Goal: Obtain resource: Download file/media

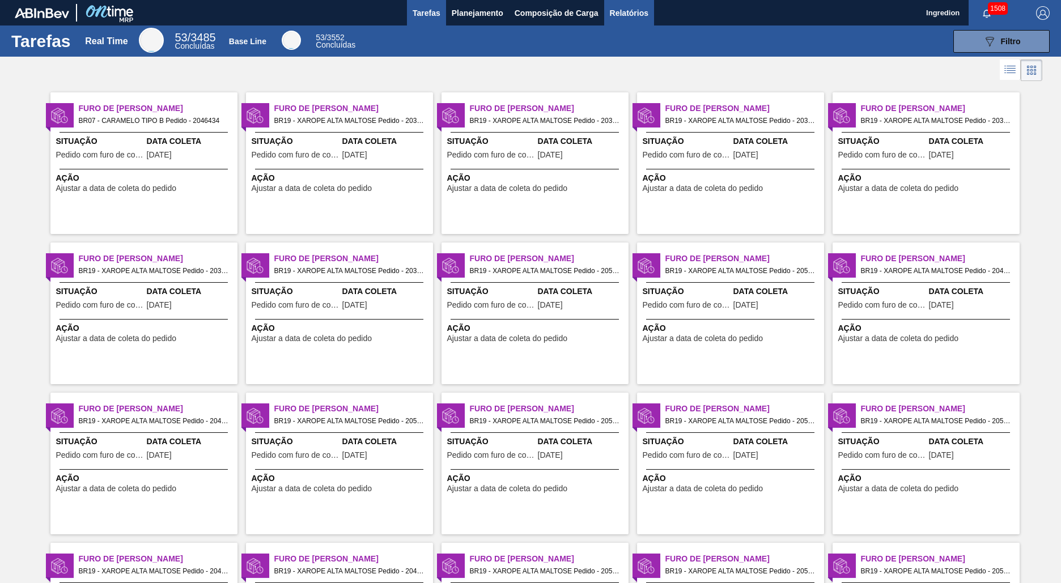
click at [628, 12] on span "Relatórios" at bounding box center [629, 13] width 39 height 14
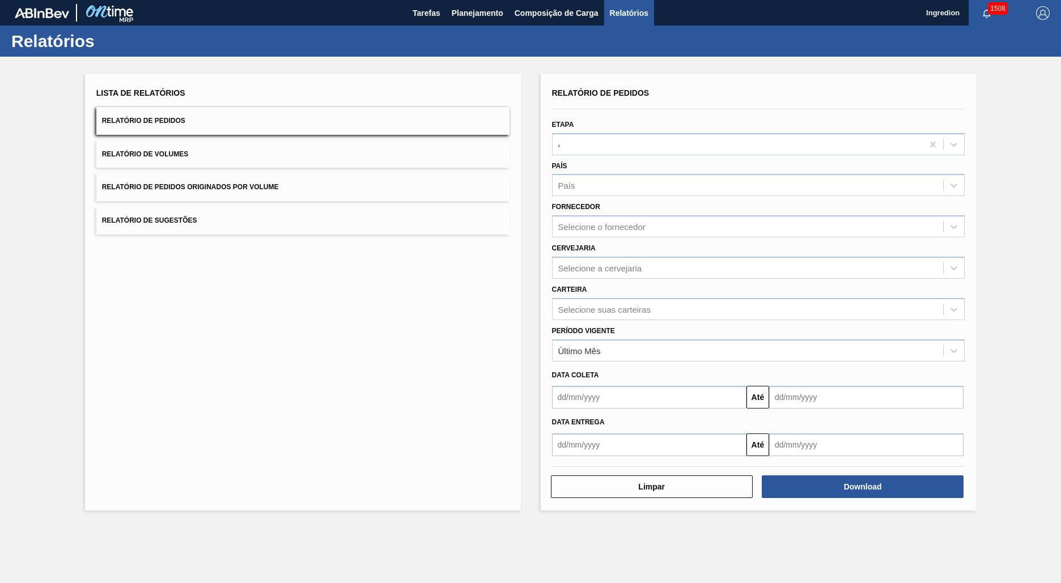
type input "Aguardando Faturamento"
type input "Xarope"
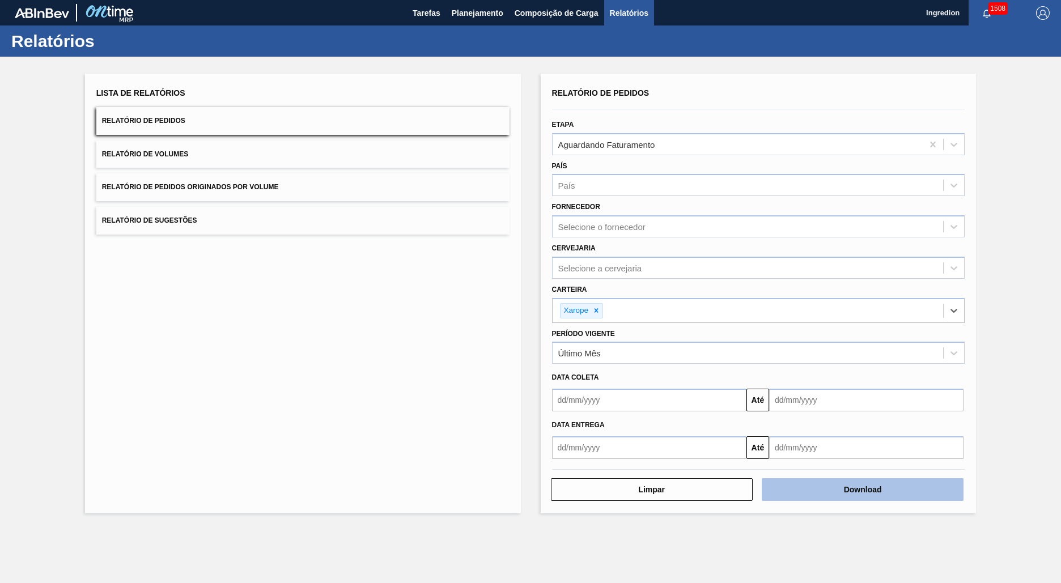
click at [862, 490] on button "Download" at bounding box center [863, 489] width 202 height 23
